Goal: Task Accomplishment & Management: Manage account settings

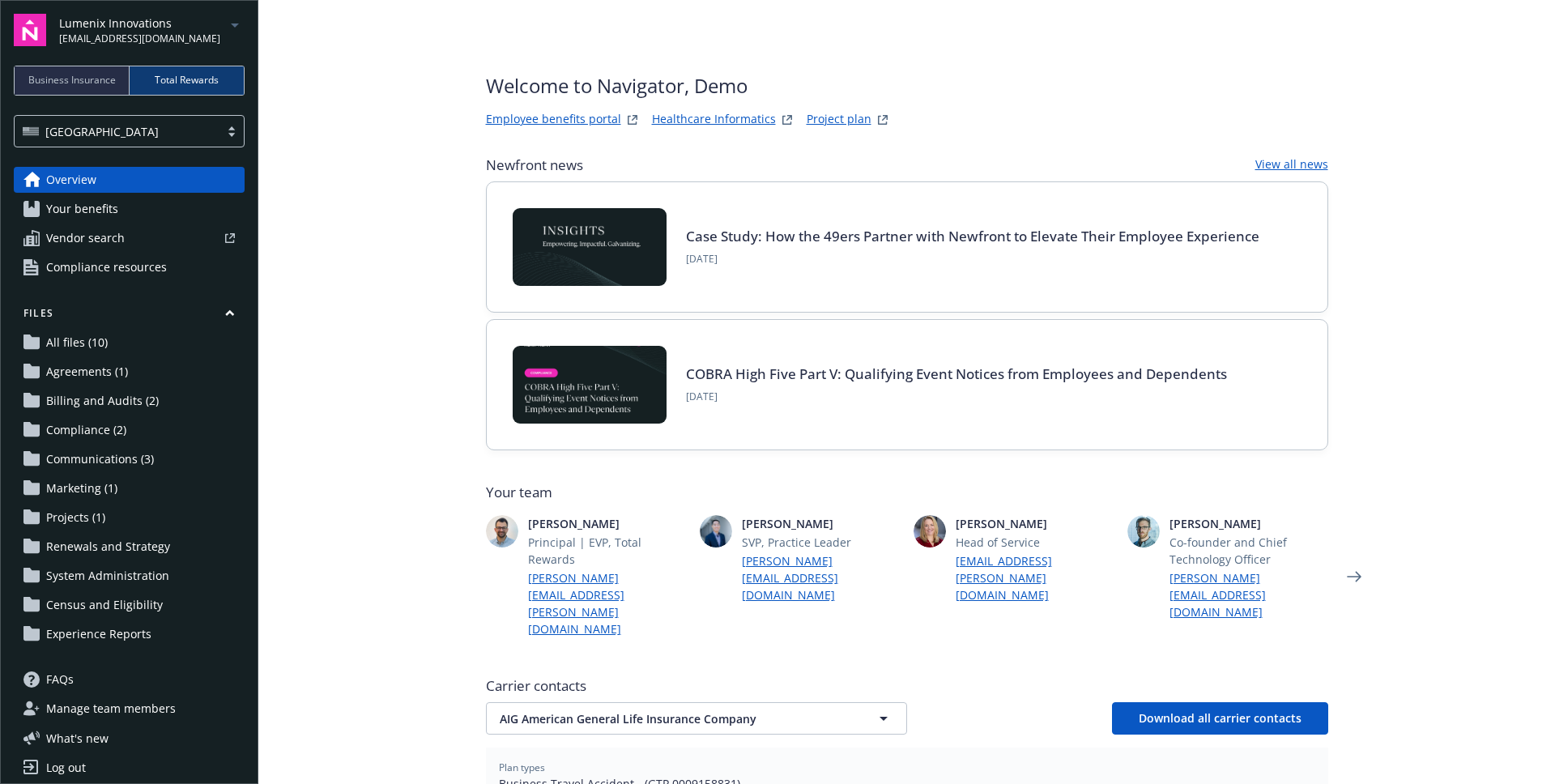
click at [213, 29] on div "Lumenix Innovations [EMAIL_ADDRESS][DOMAIN_NAME]" at bounding box center [151, 30] width 185 height 32
click at [321, 119] on main "Welcome to Navigator , Demo Employee benefits portal Healthcare Informatics Pro…" at bounding box center [906, 392] width 1296 height 784
click at [100, 764] on link "Log out" at bounding box center [129, 768] width 231 height 26
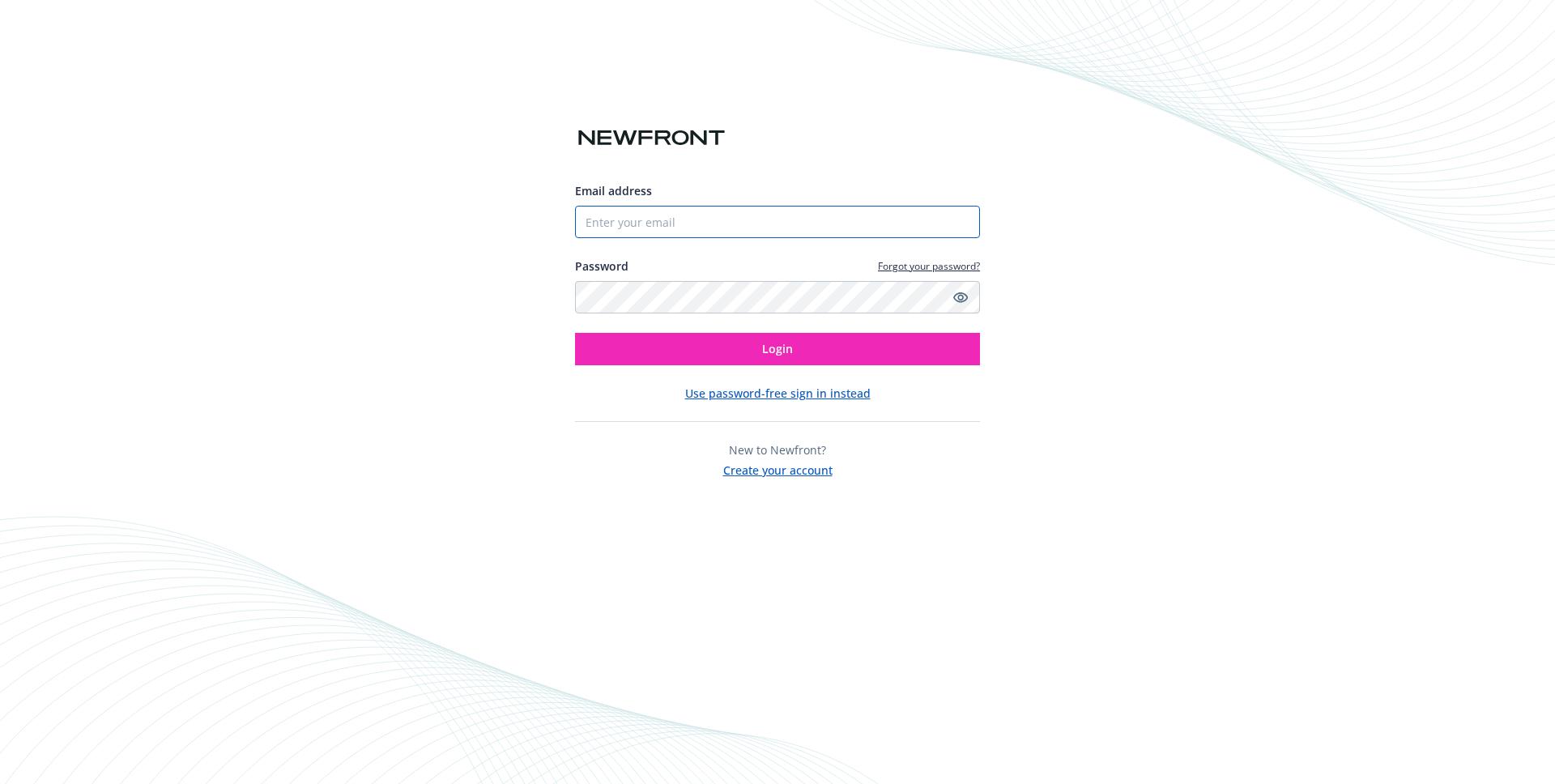
type input "luojingzhou+test@gmail.com"
click at [653, 228] on input "luojingzhou+test@gmail.com" at bounding box center [778, 222] width 405 height 33
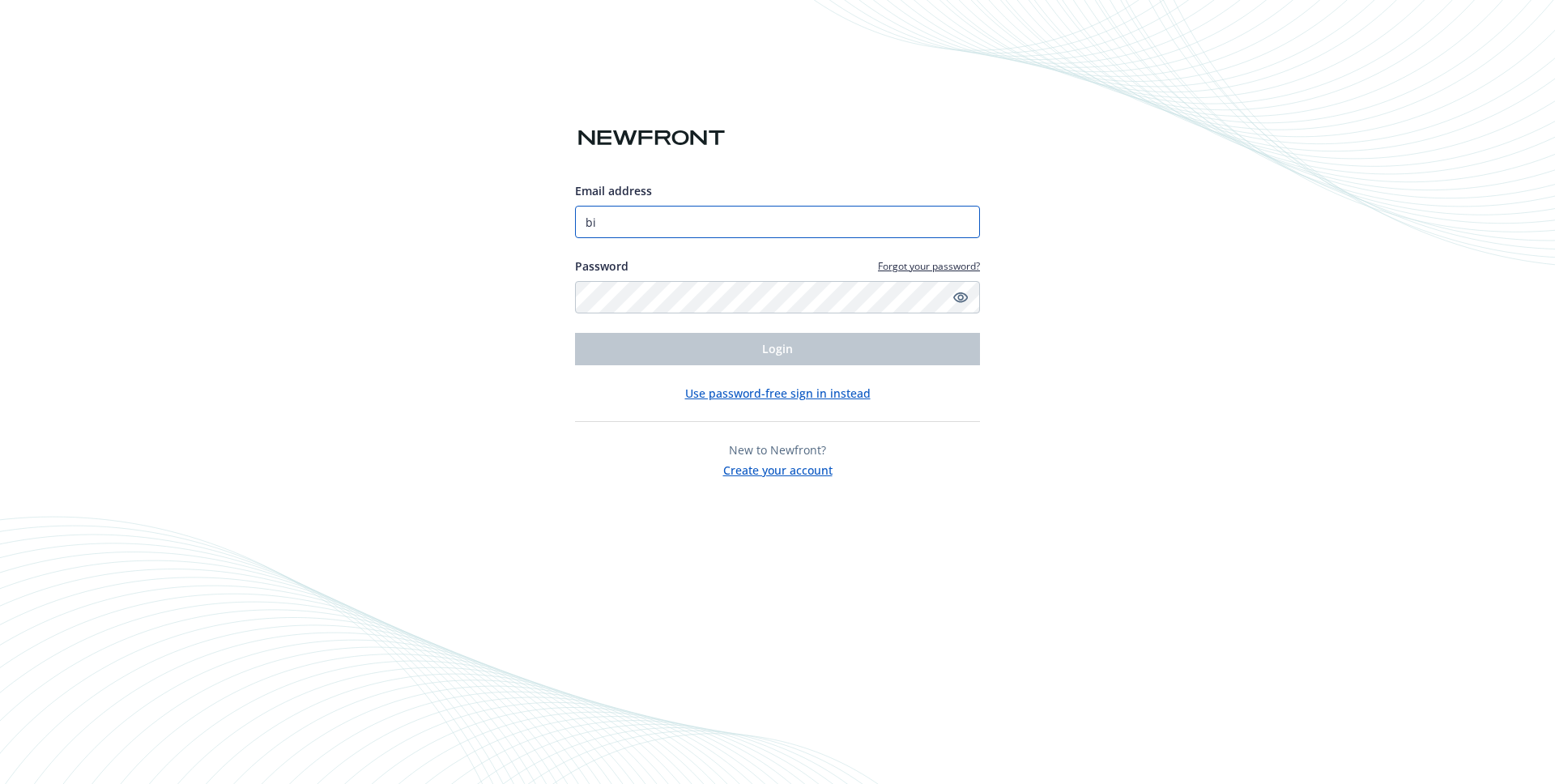
type input "biproducer.demo@newfront.com"
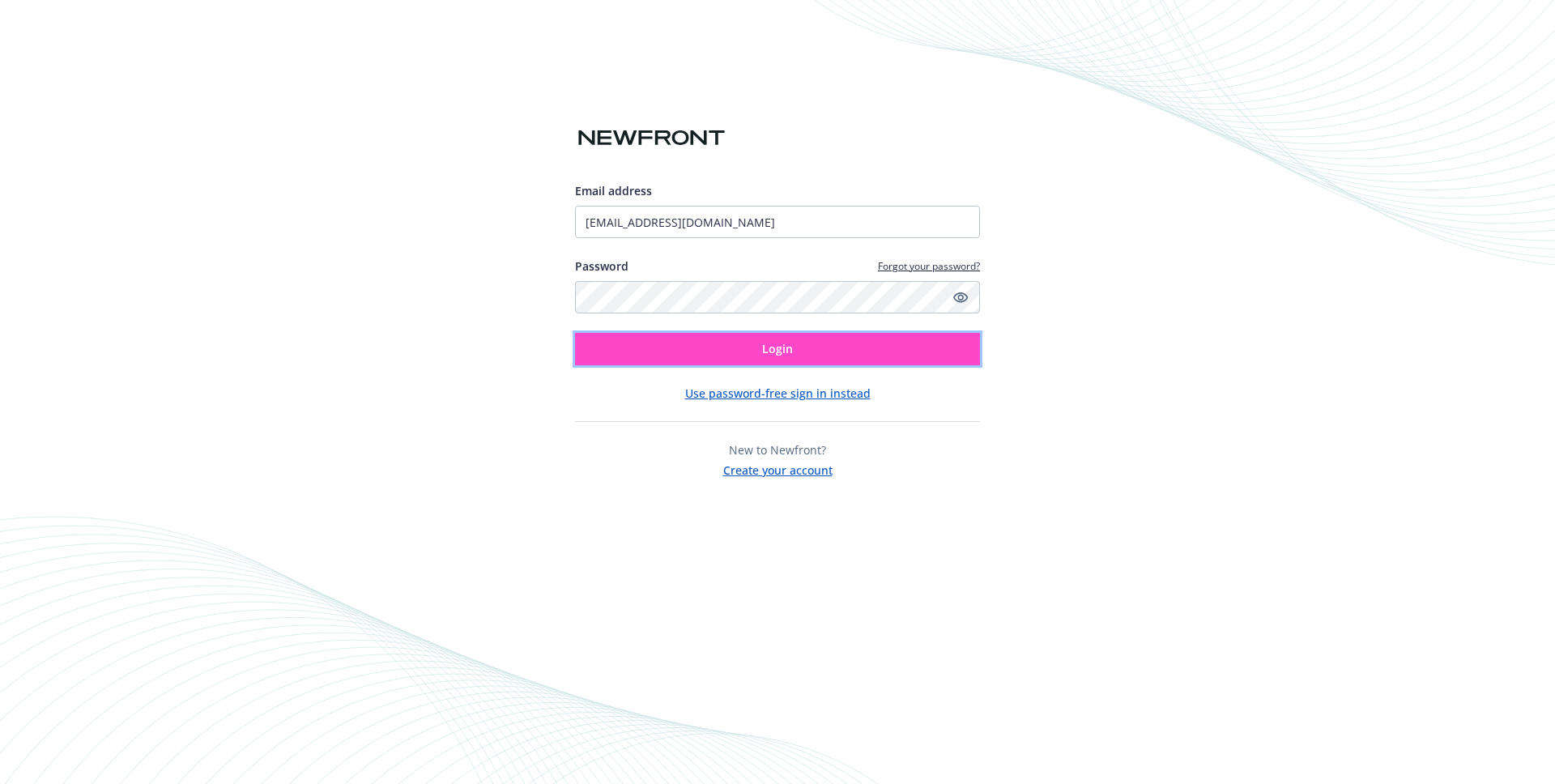
click at [741, 346] on button "Login" at bounding box center [778, 349] width 405 height 33
